Goal: Go to known website: Go to known website

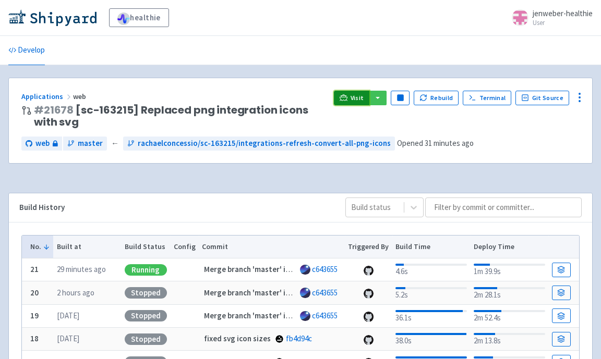
click at [361, 100] on span "Visit" at bounding box center [358, 98] width 14 height 8
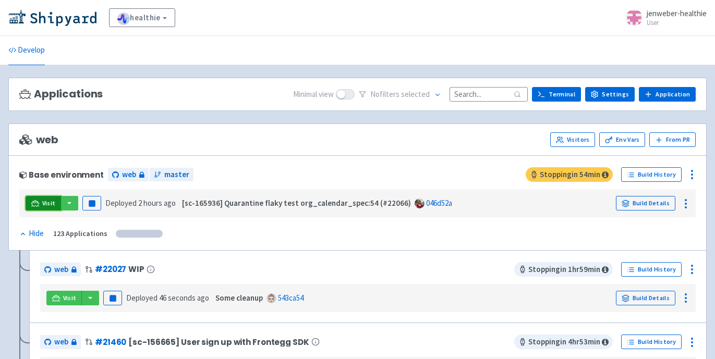
click at [39, 206] on link "Visit" at bounding box center [43, 203] width 35 height 15
